Goal: Task Accomplishment & Management: Complete application form

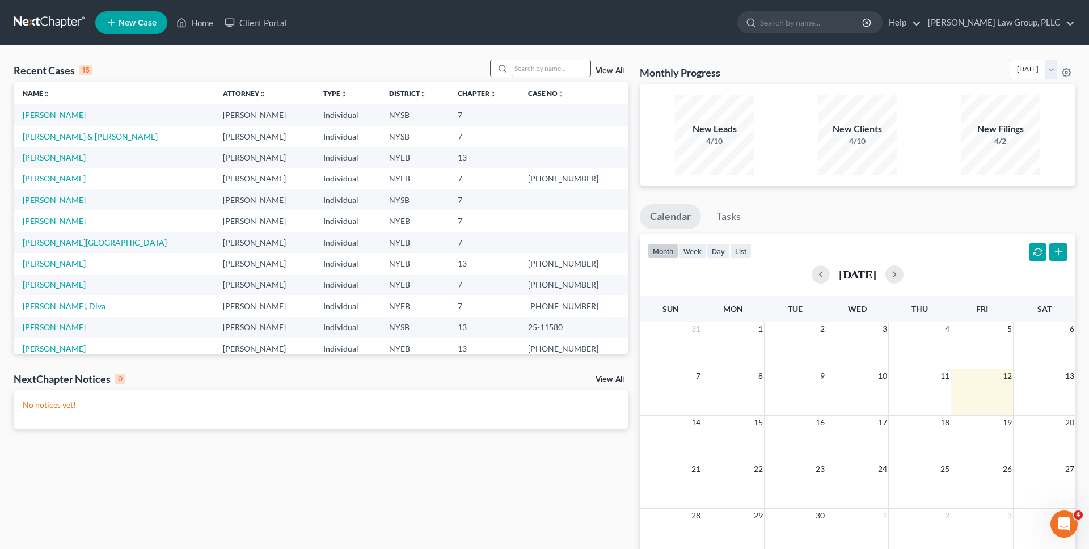
click at [544, 73] on input "search" at bounding box center [550, 68] width 79 height 16
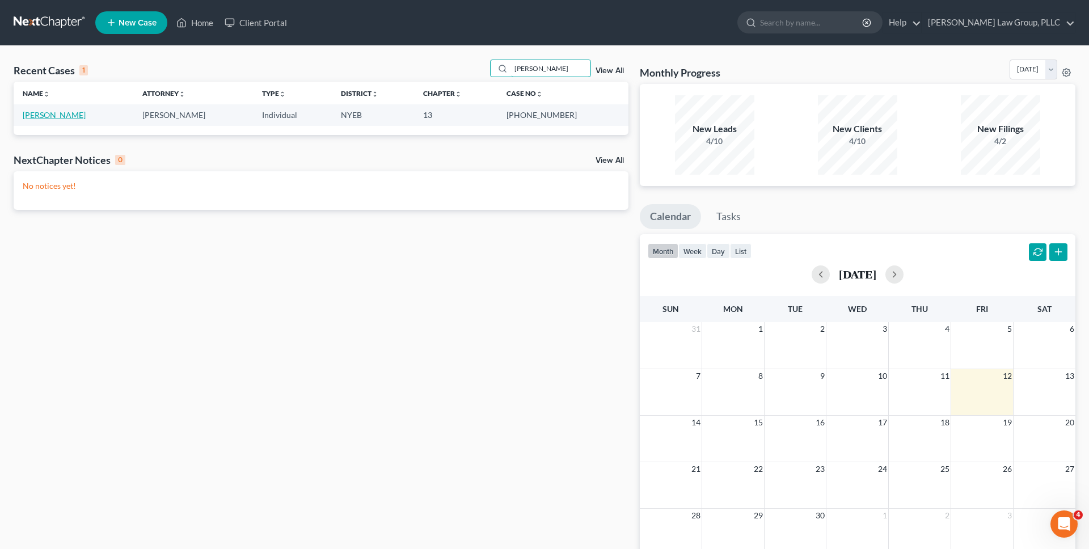
type input "[PERSON_NAME]"
click at [62, 122] on td "[PERSON_NAME]" at bounding box center [74, 114] width 120 height 21
click at [62, 111] on link "[PERSON_NAME]" at bounding box center [54, 115] width 63 height 10
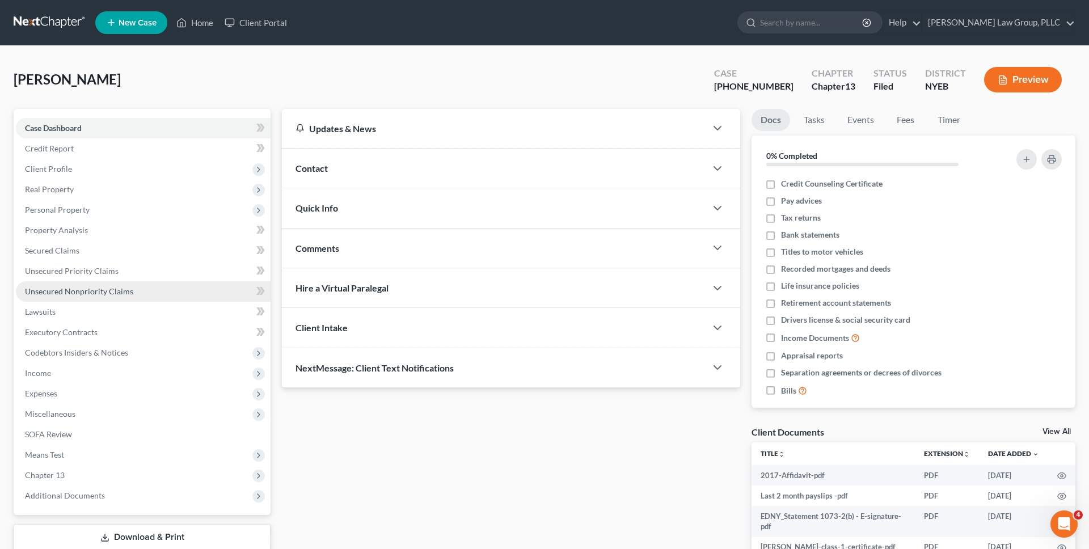
click at [79, 291] on span "Unsecured Nonpriority Claims" at bounding box center [79, 291] width 108 height 10
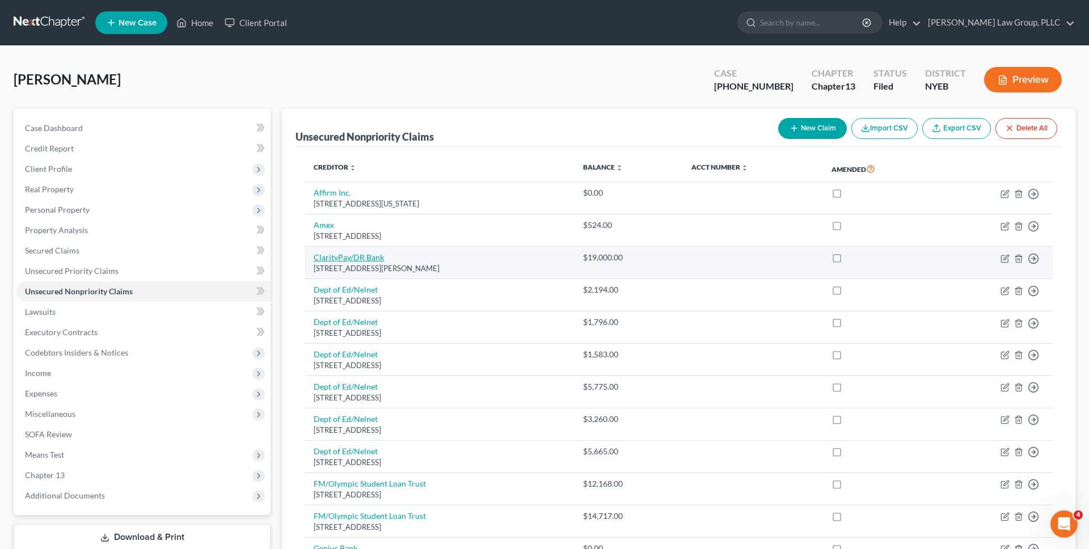
click at [350, 257] on link "ClarityPay/DR Bank" at bounding box center [349, 257] width 70 height 10
select select "6"
select select "10"
select select "0"
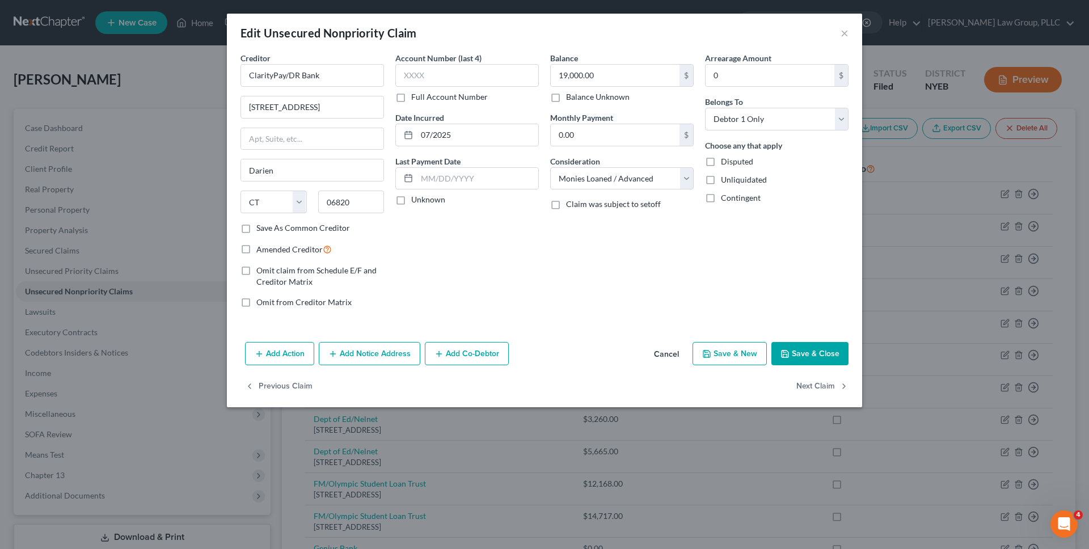
click at [676, 353] on button "Cancel" at bounding box center [666, 354] width 43 height 23
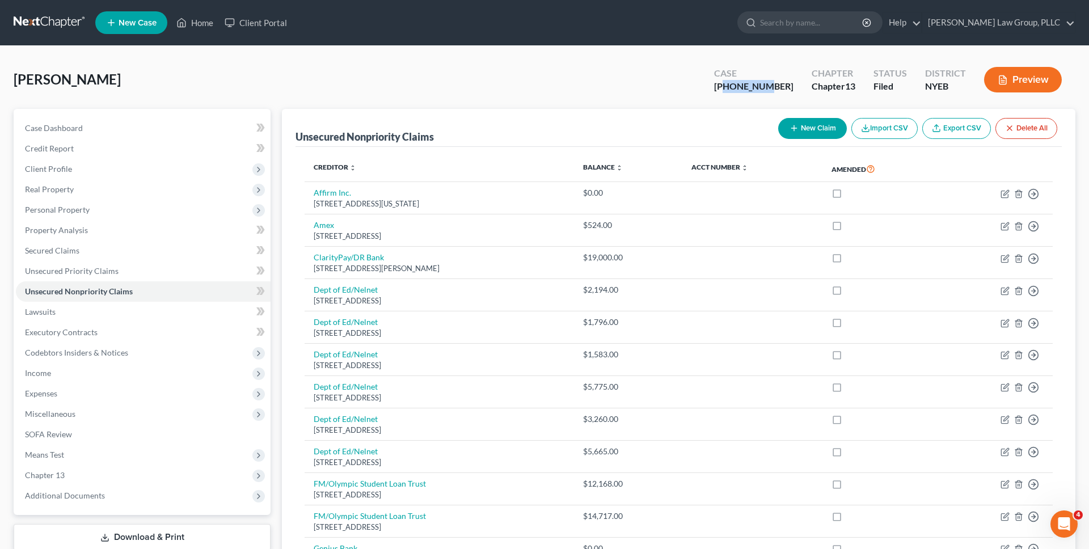
drag, startPoint x: 798, startPoint y: 87, endPoint x: 754, endPoint y: 88, distance: 44.2
click at [754, 88] on div "Case [PHONE_NUMBER]" at bounding box center [754, 80] width 98 height 33
copy div "25-44185"
click at [28, 23] on link at bounding box center [50, 22] width 73 height 20
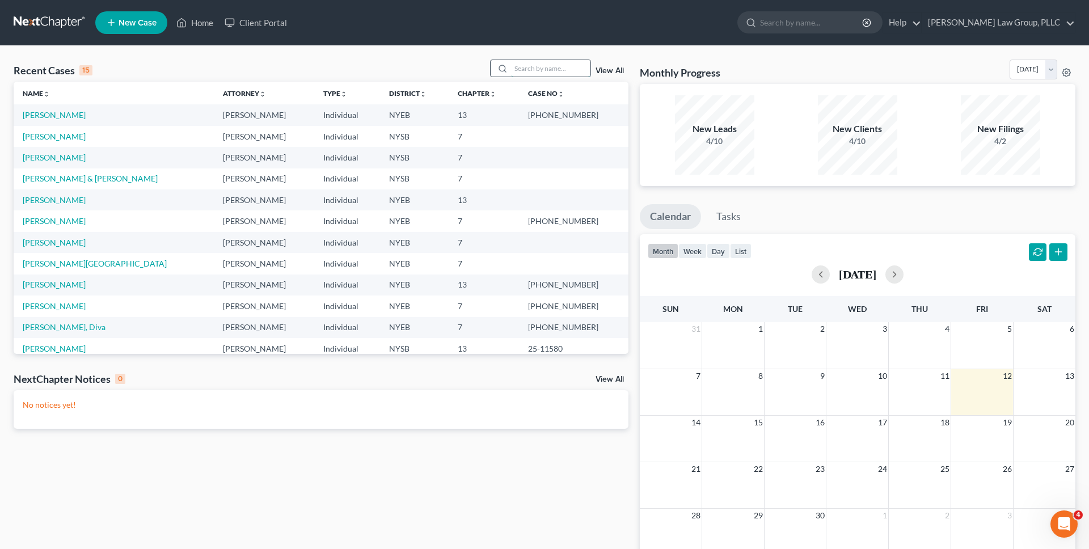
click at [556, 67] on input "search" at bounding box center [550, 68] width 79 height 16
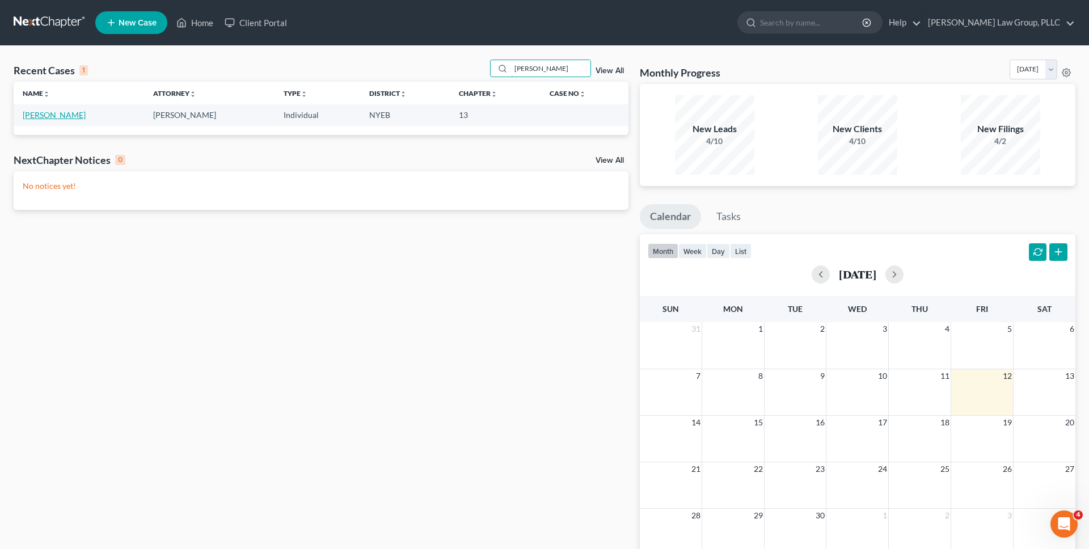
type input "morrissey"
click at [55, 117] on link "[PERSON_NAME]" at bounding box center [54, 115] width 63 height 10
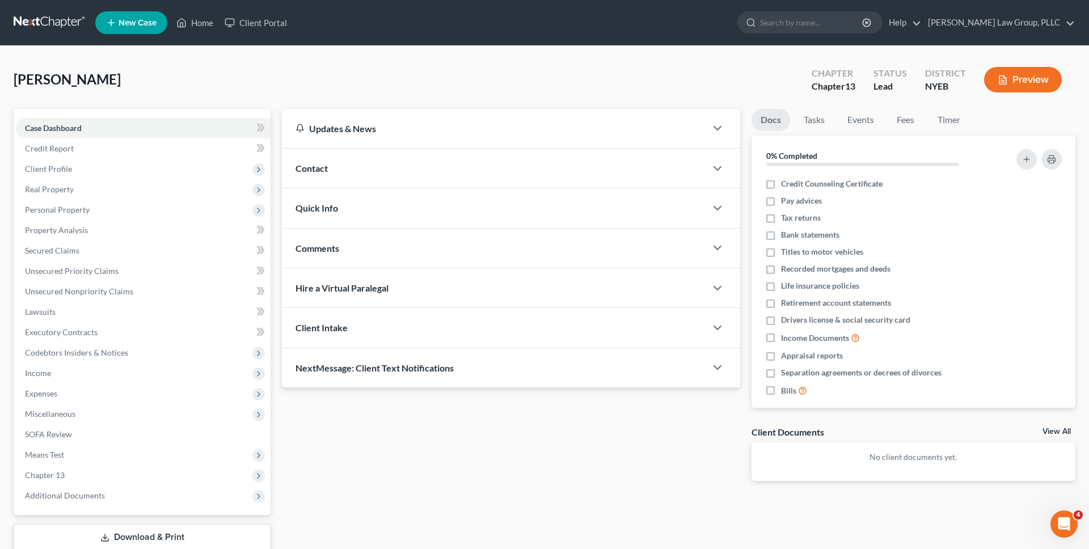
click at [1011, 84] on button "Preview" at bounding box center [1023, 80] width 78 height 26
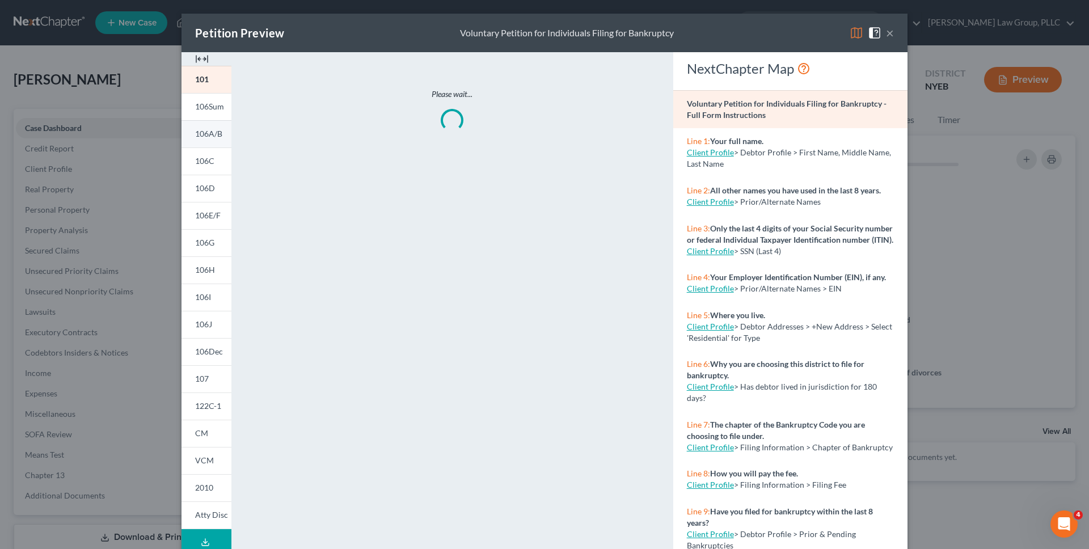
click at [206, 128] on link "106A/B" at bounding box center [206, 133] width 50 height 27
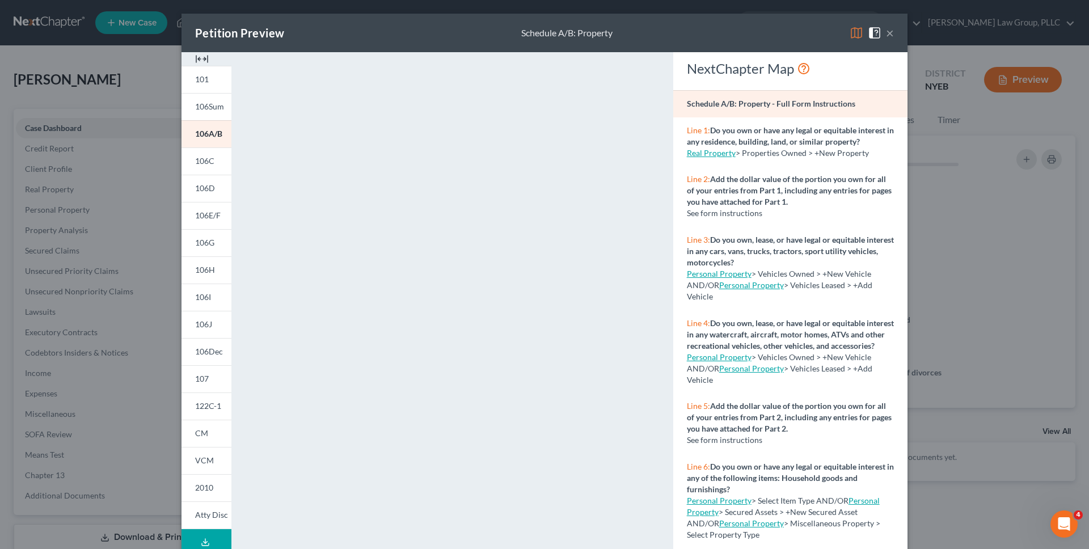
click at [849, 32] on img at bounding box center [856, 33] width 14 height 14
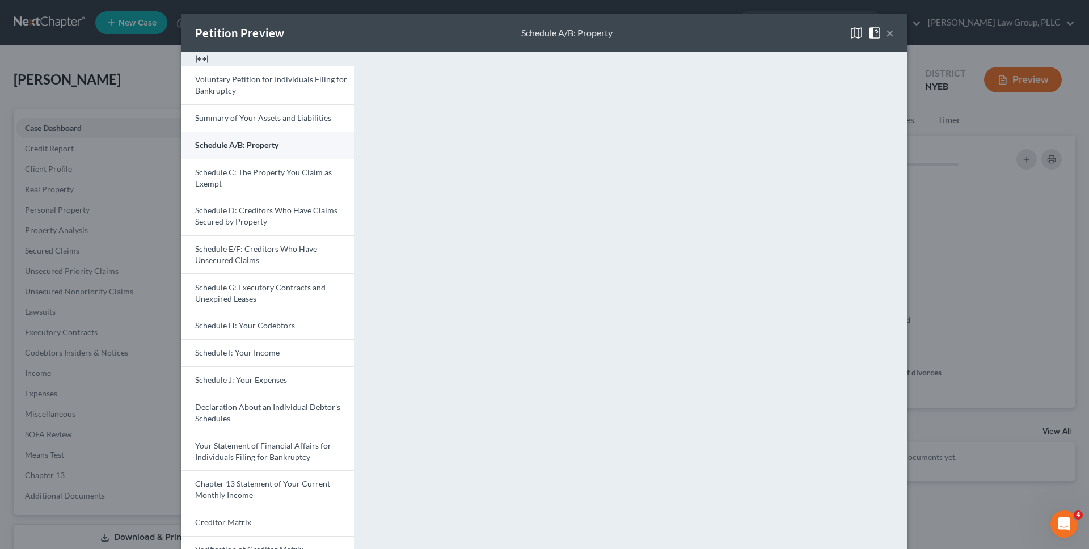
click at [223, 146] on span "Schedule A/B: Property" at bounding box center [236, 145] width 83 height 10
click at [943, 201] on div "Petition Preview Schedule A/B: Property × Voluntary Petition for Individuals Fi…" at bounding box center [544, 274] width 1089 height 549
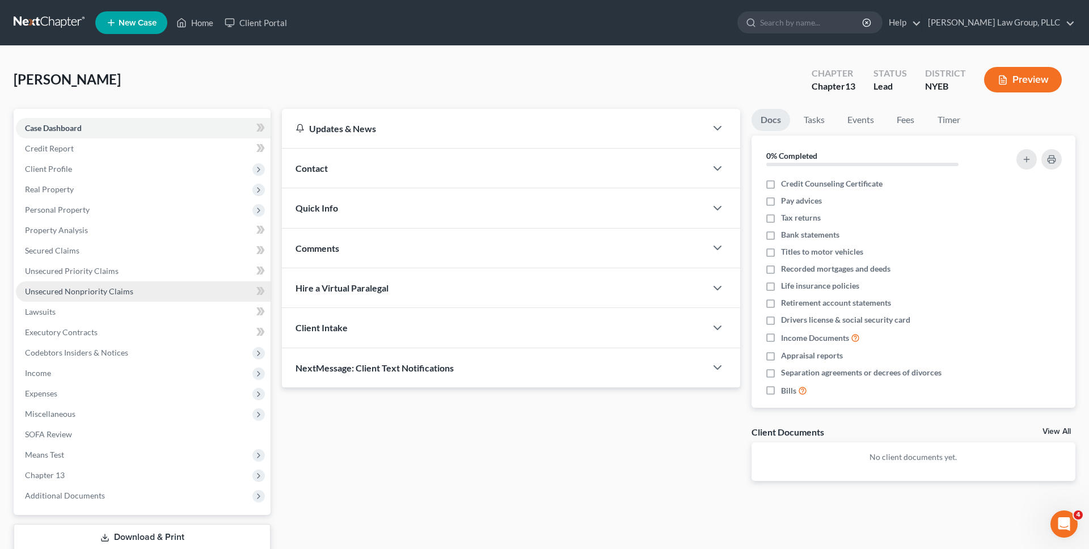
click at [168, 291] on link "Unsecured Nonpriority Claims" at bounding box center [143, 291] width 255 height 20
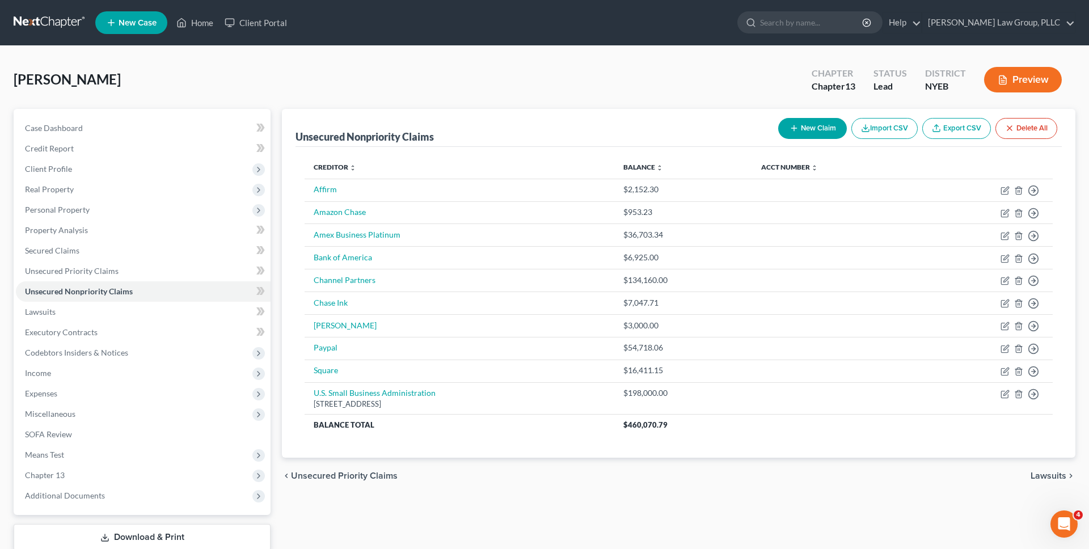
click at [42, 24] on link at bounding box center [50, 22] width 73 height 20
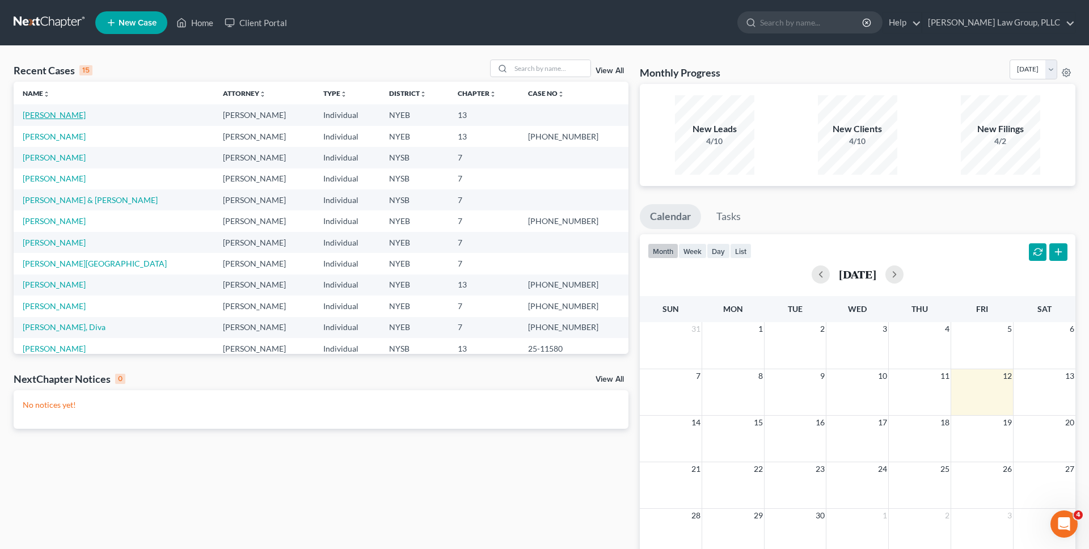
click at [58, 118] on link "[PERSON_NAME]" at bounding box center [54, 115] width 63 height 10
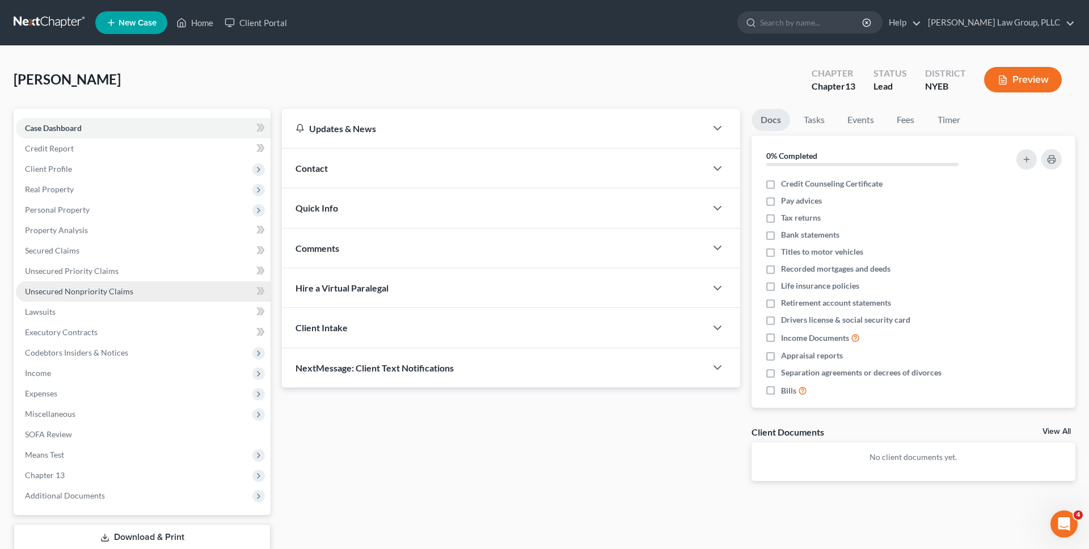
click at [101, 288] on span "Unsecured Nonpriority Claims" at bounding box center [79, 291] width 108 height 10
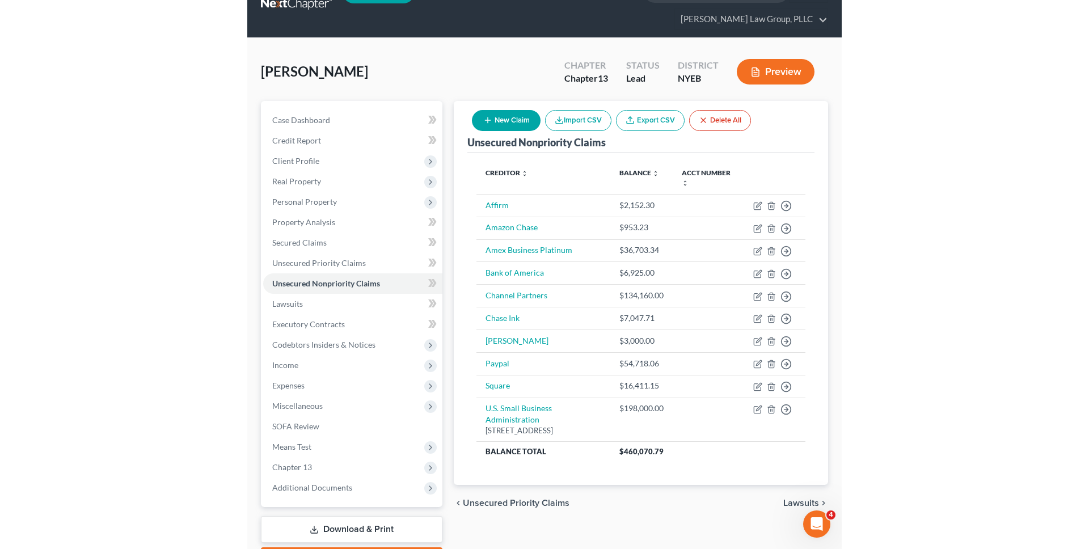
scroll to position [23, 0]
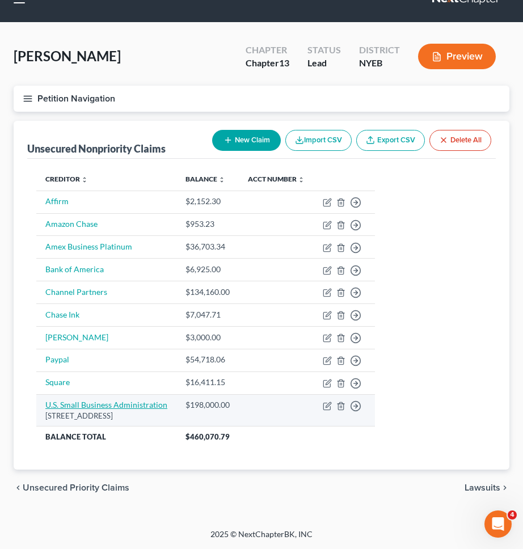
click at [138, 403] on link "U.S. Small Business Administration" at bounding box center [106, 405] width 122 height 10
select select "45"
select select "14"
select select "0"
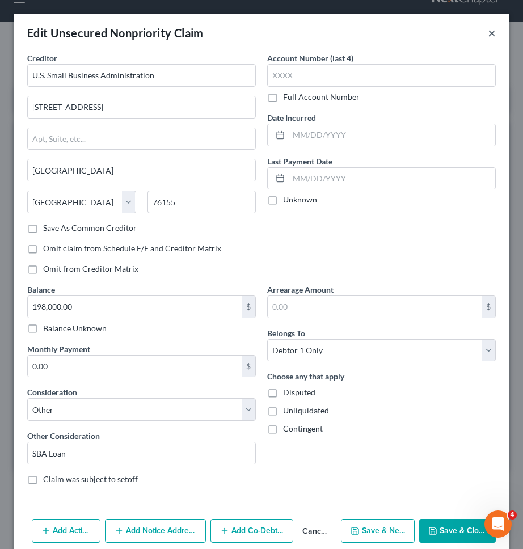
click at [494, 32] on button "×" at bounding box center [492, 33] width 8 height 14
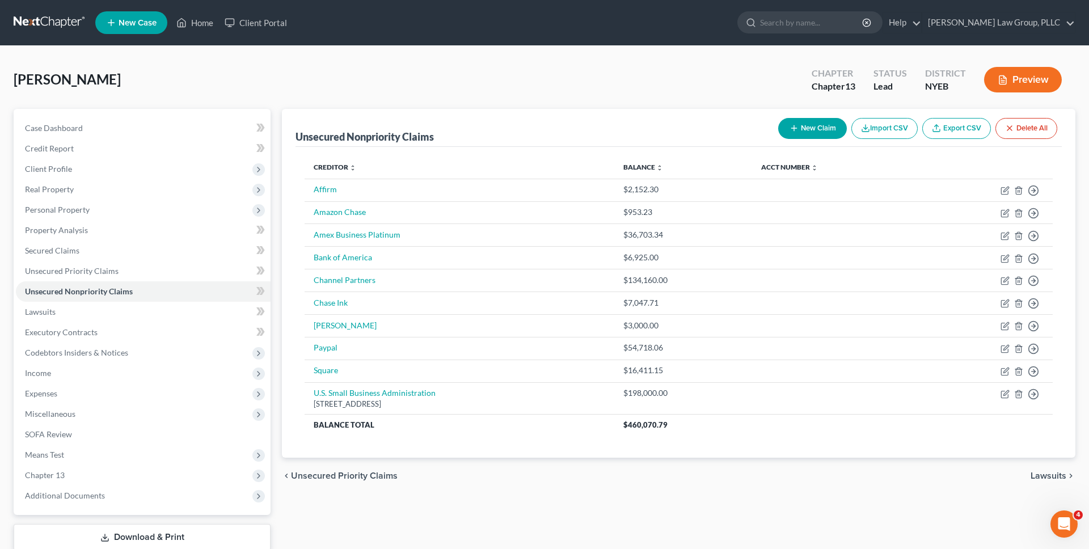
scroll to position [0, 0]
click at [75, 30] on link at bounding box center [50, 22] width 73 height 20
